Goal: Navigation & Orientation: Find specific page/section

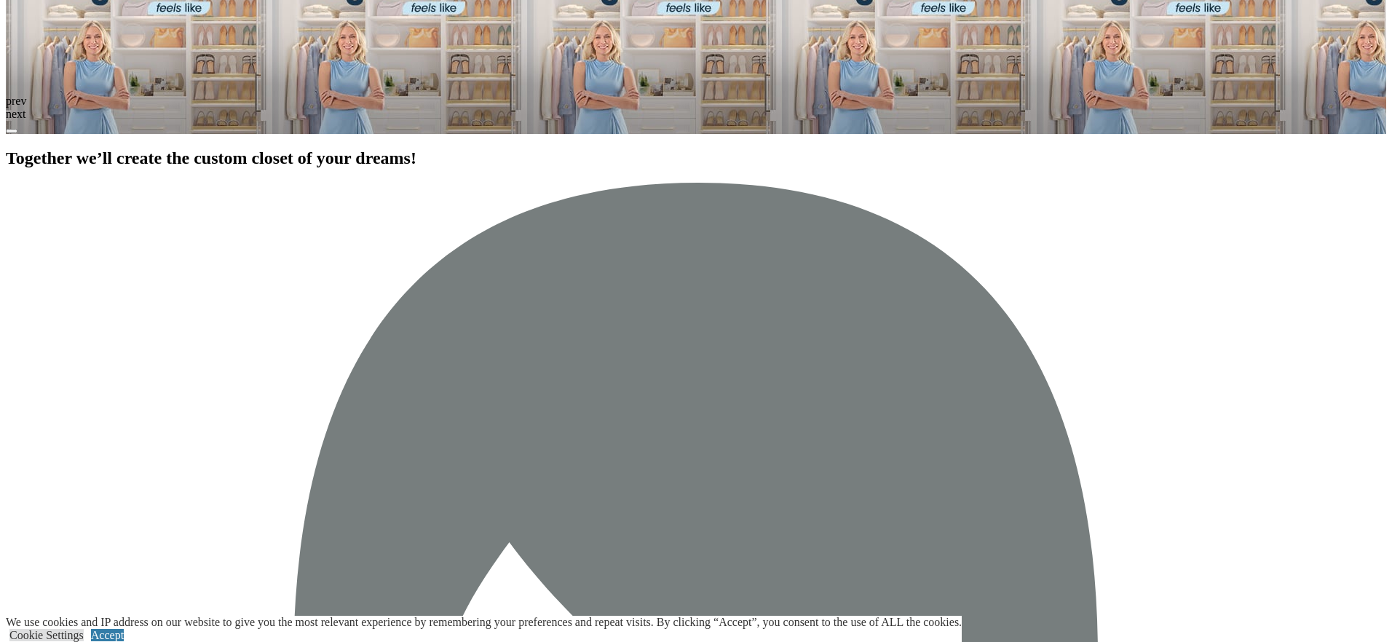
scroll to position [2278, 0]
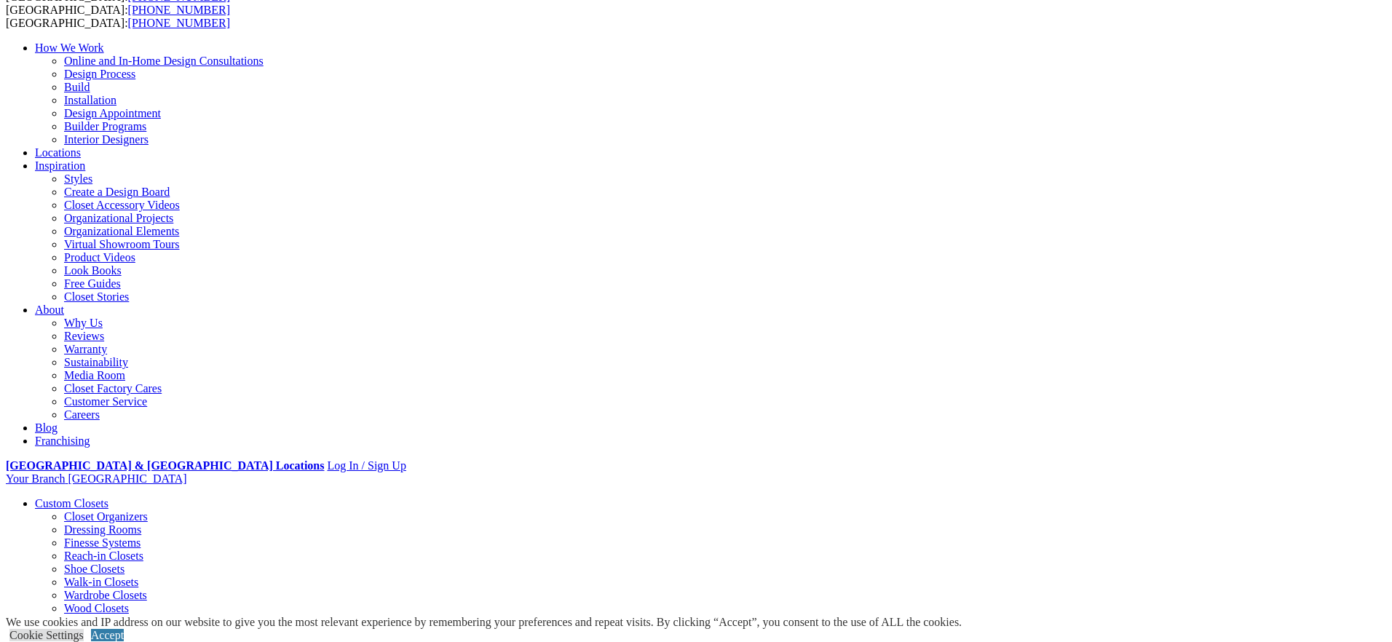
scroll to position [104, 0]
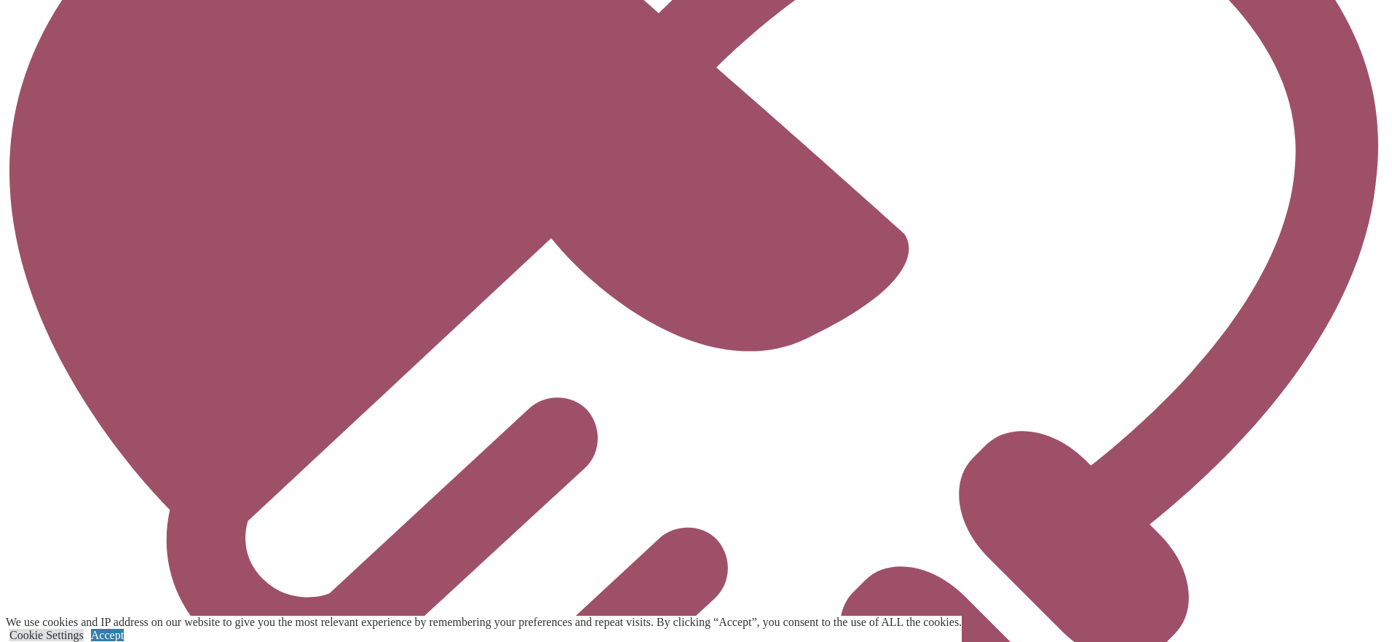
scroll to position [4194, 0]
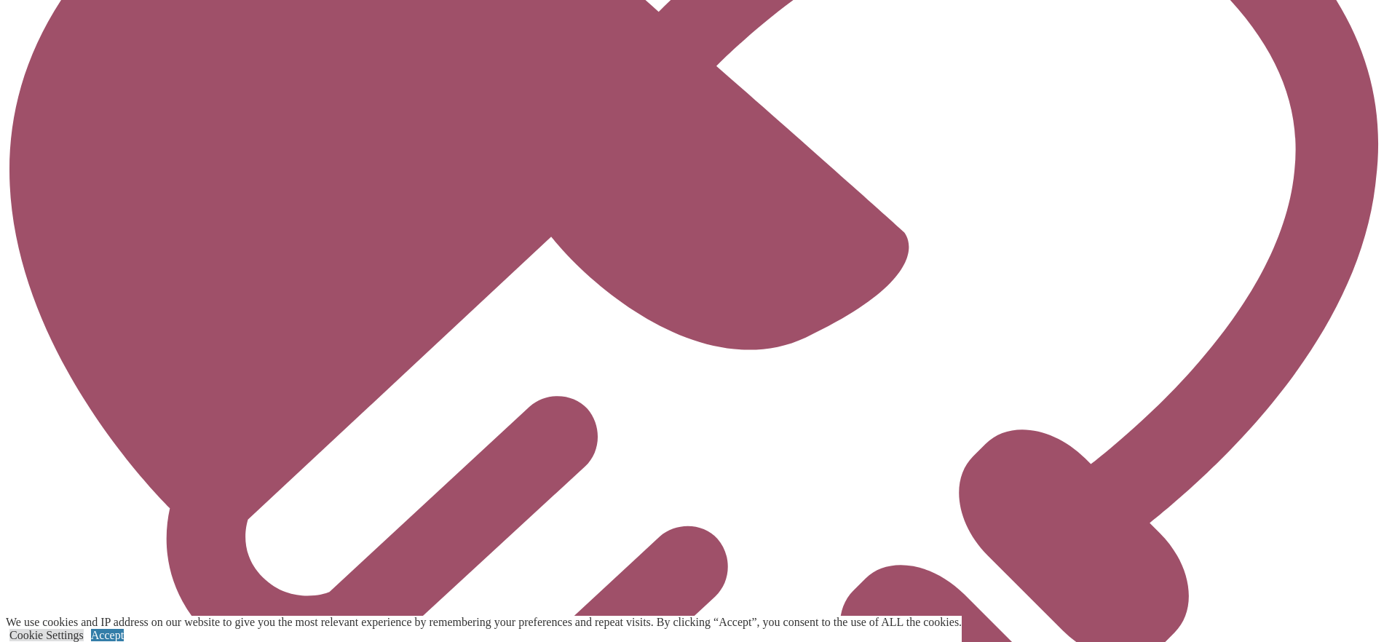
type input "*****"
click at [84, 629] on link "Cookie Settings" at bounding box center [46, 635] width 74 height 12
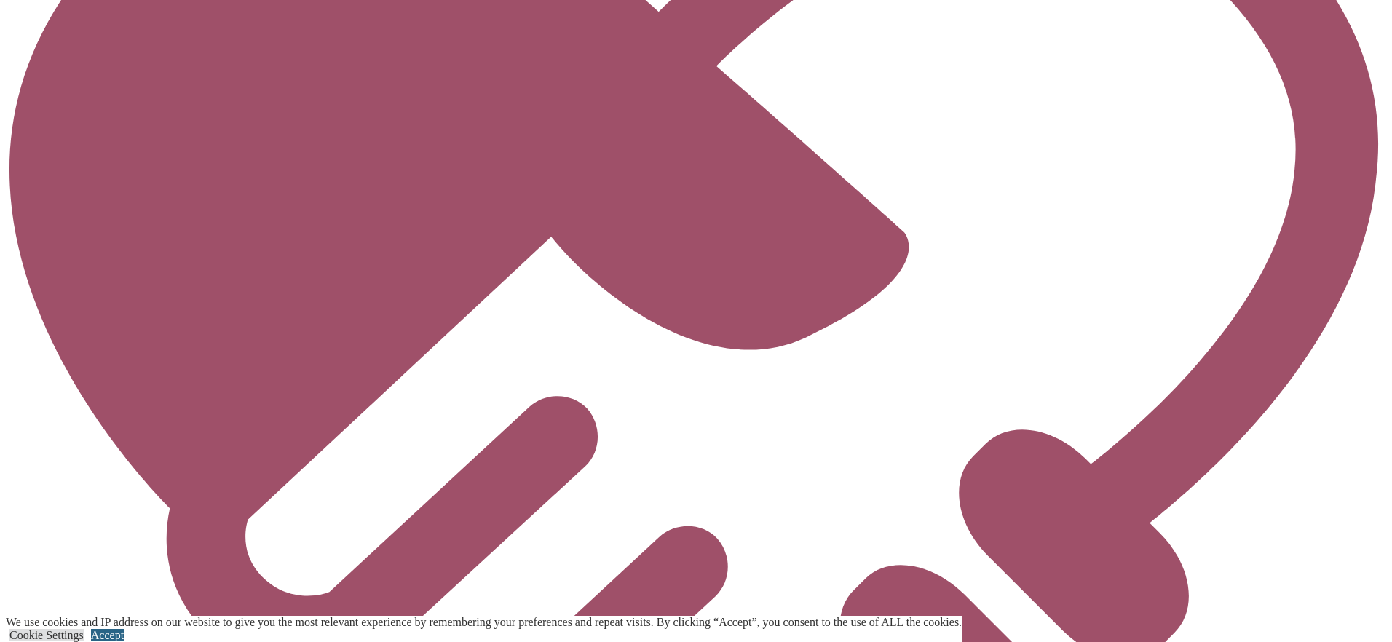
click at [124, 629] on link "Accept" at bounding box center [107, 635] width 33 height 12
